Goal: Information Seeking & Learning: Learn about a topic

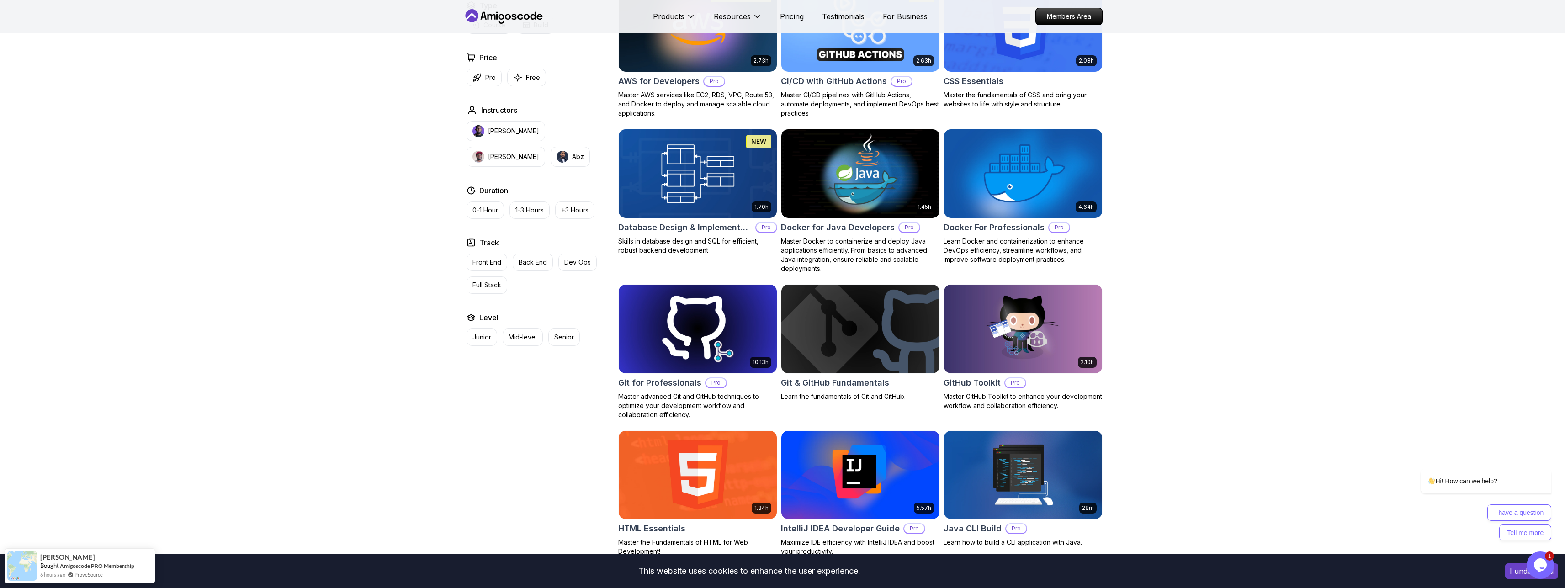
scroll to position [786, 0]
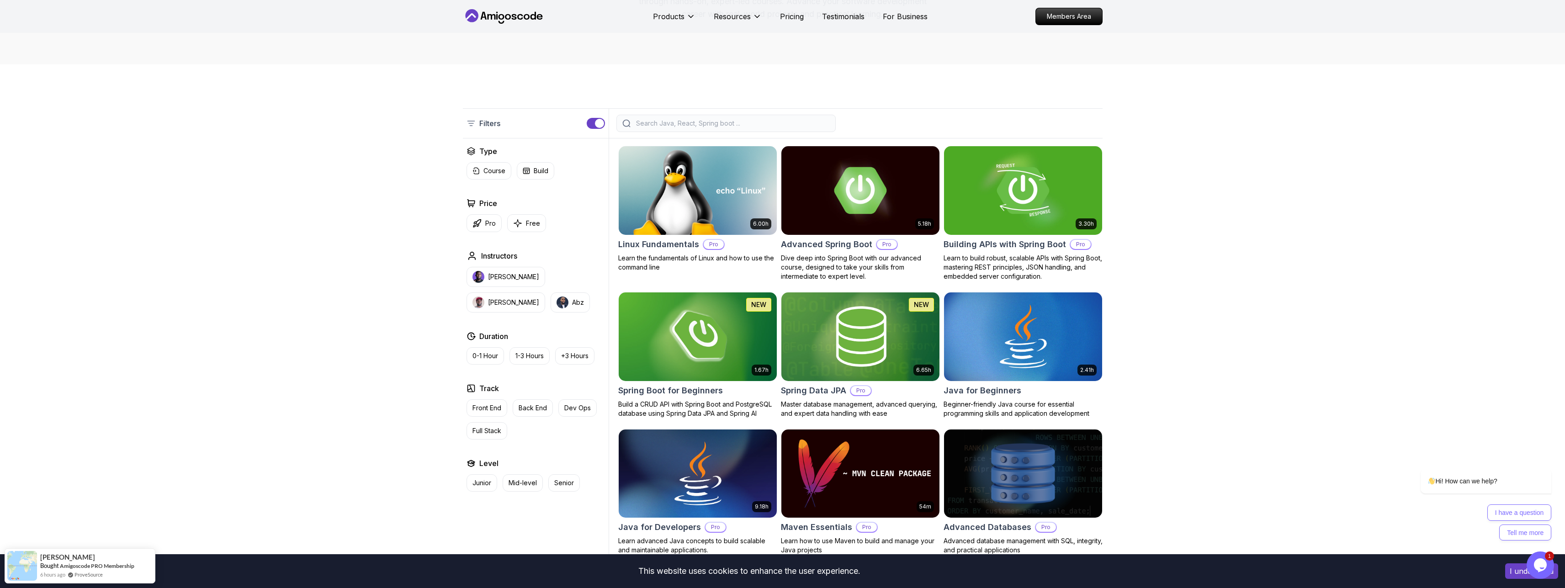
scroll to position [0, 0]
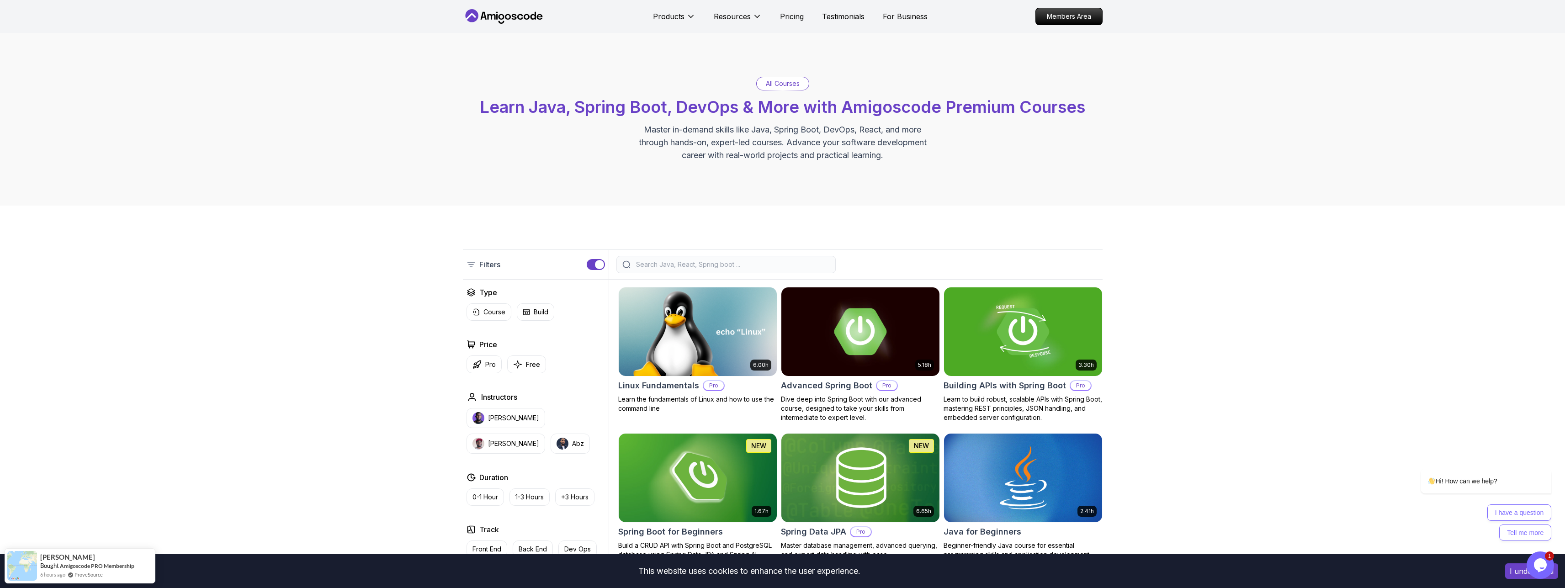
click at [502, 23] on icon at bounding box center [501, 22] width 6 height 3
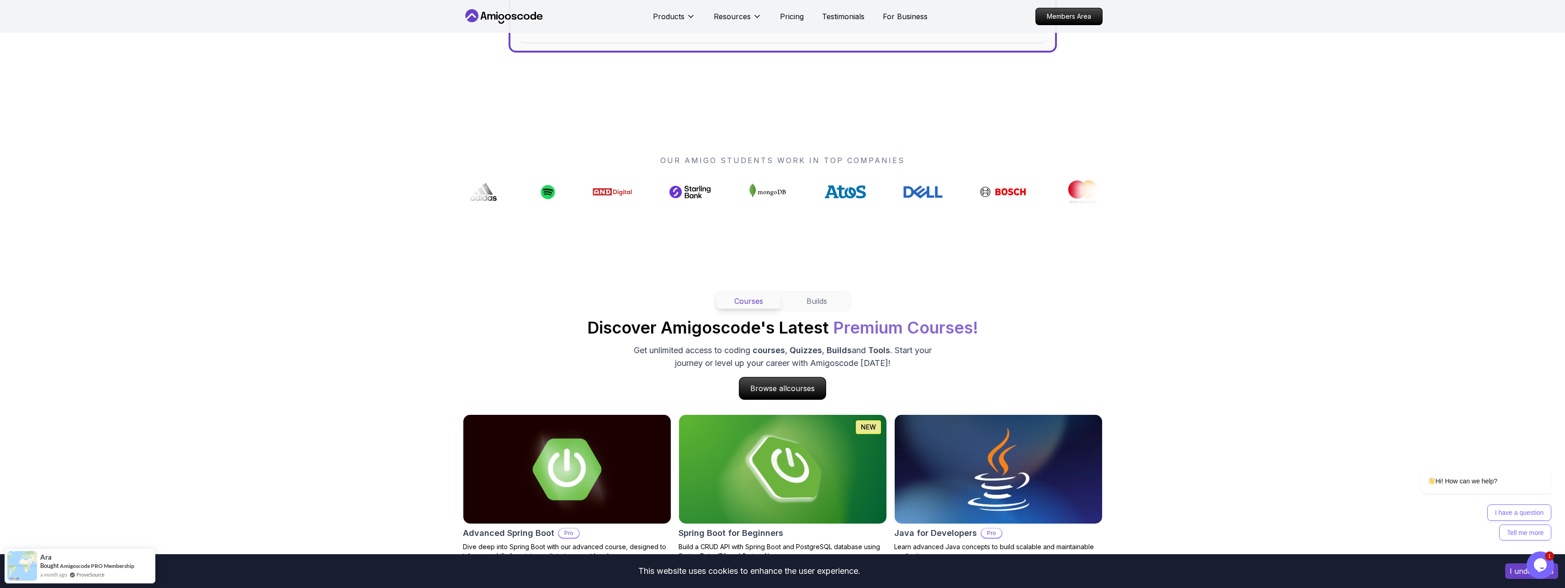
scroll to position [877, 0]
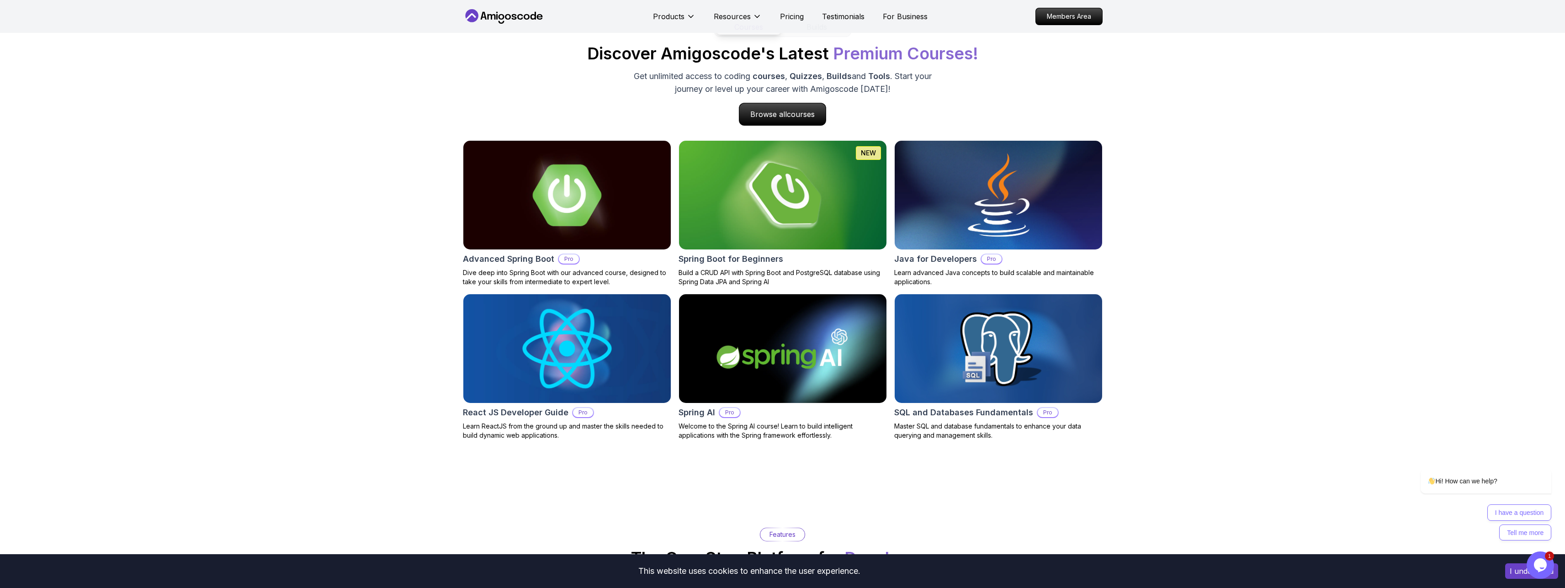
click at [540, 429] on p "Learn ReactJS from the ground up and master the skills needed to build dynamic …" at bounding box center [567, 431] width 208 height 18
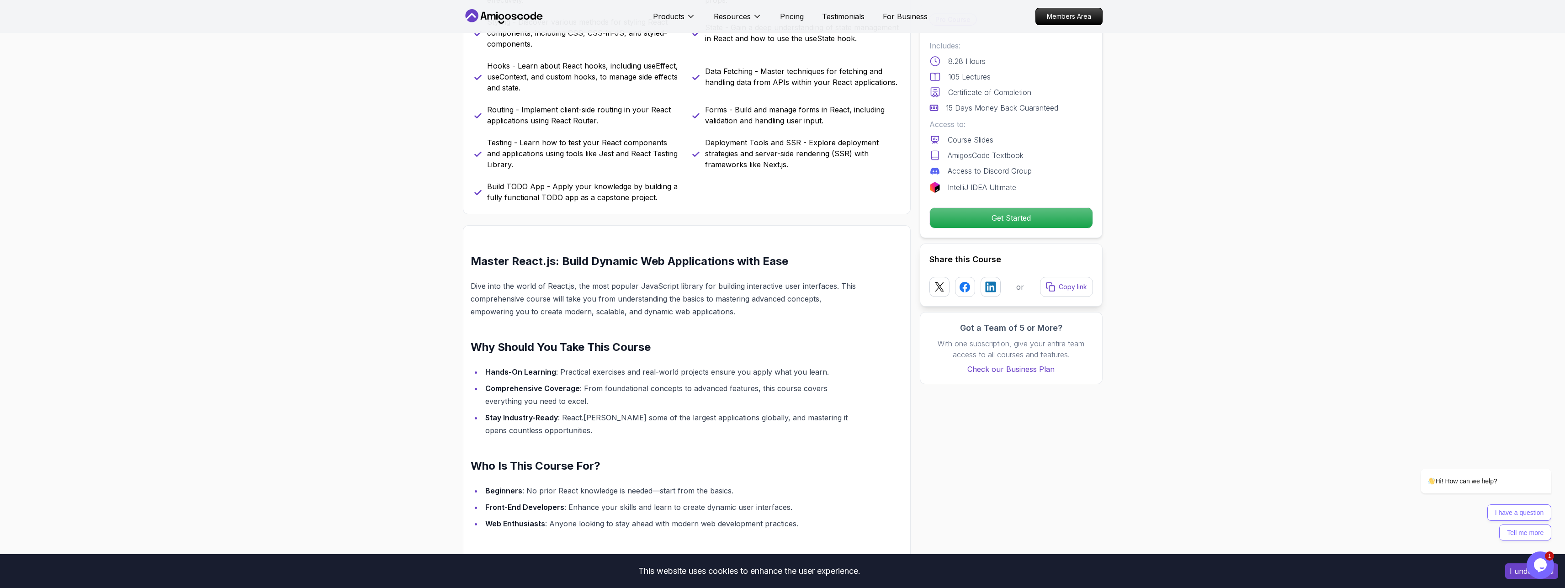
scroll to position [548, 0]
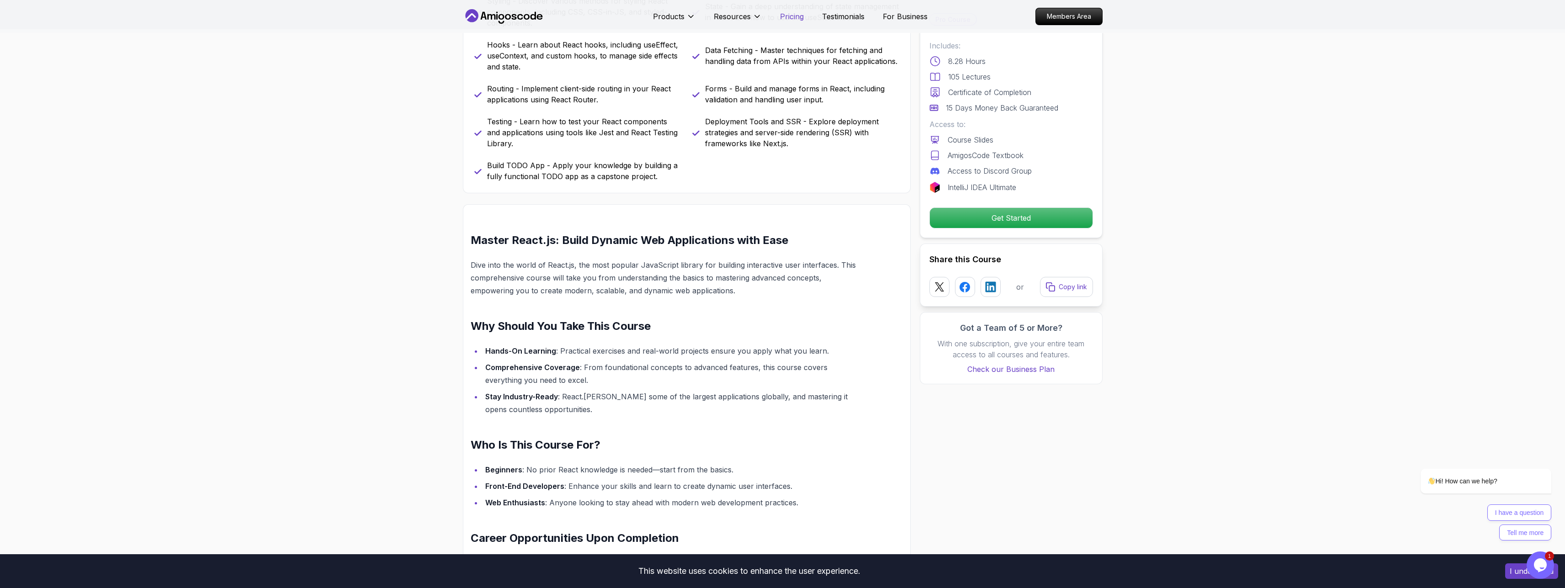
click at [783, 19] on p "Pricing" at bounding box center [792, 16] width 24 height 11
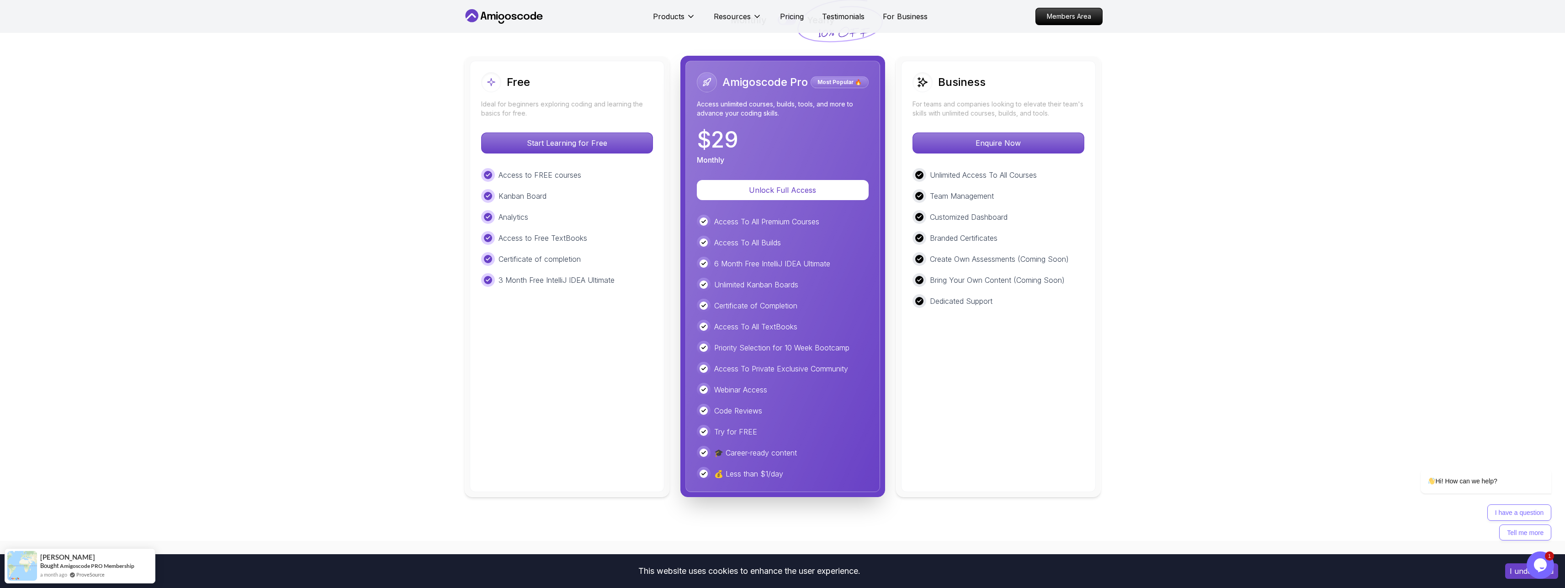
scroll to position [2073, 0]
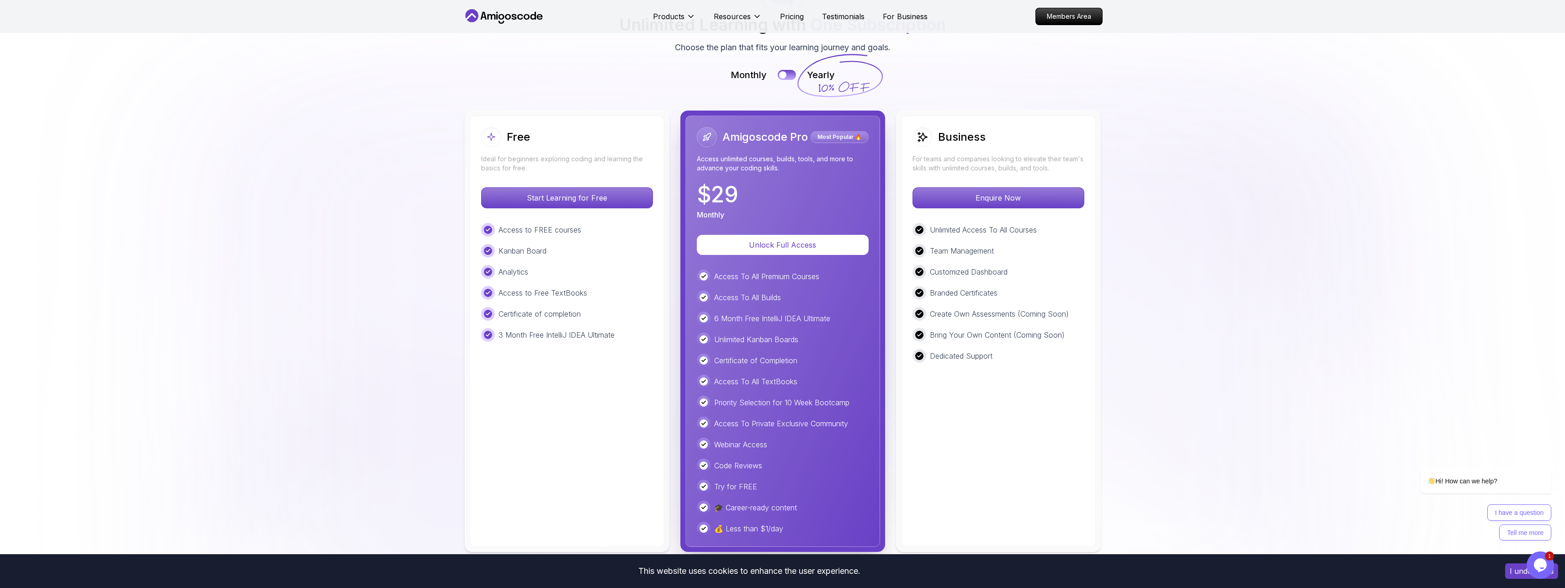
click at [1537, 568] on icon "$i18n('chat', 'chat_widget')" at bounding box center [1540, 565] width 13 height 14
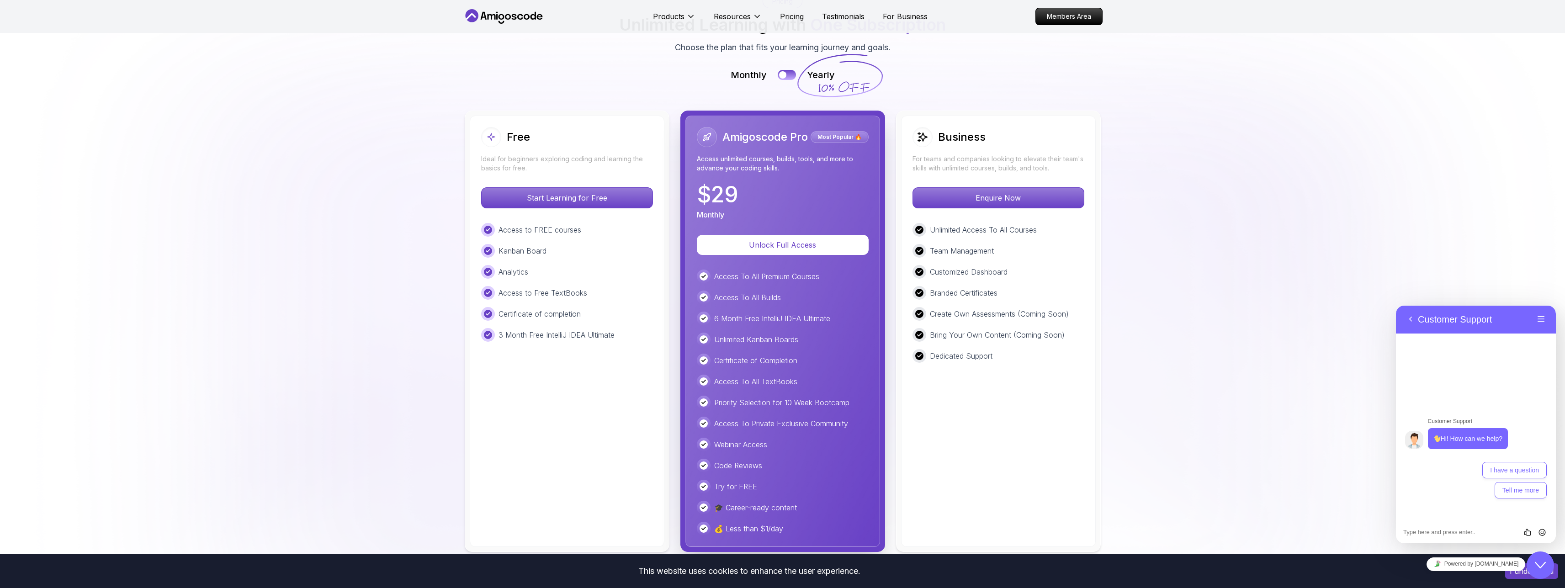
click at [1537, 568] on icon "Close Chat This icon closes the chat window." at bounding box center [1540, 565] width 11 height 11
